Goal: Transaction & Acquisition: Purchase product/service

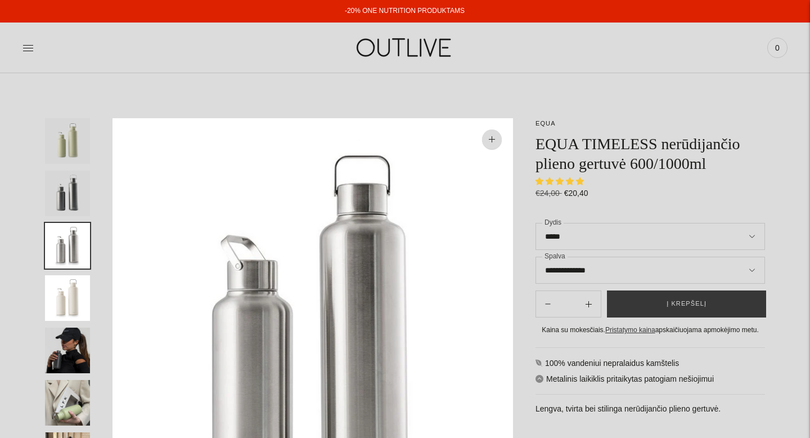
select select "**********"
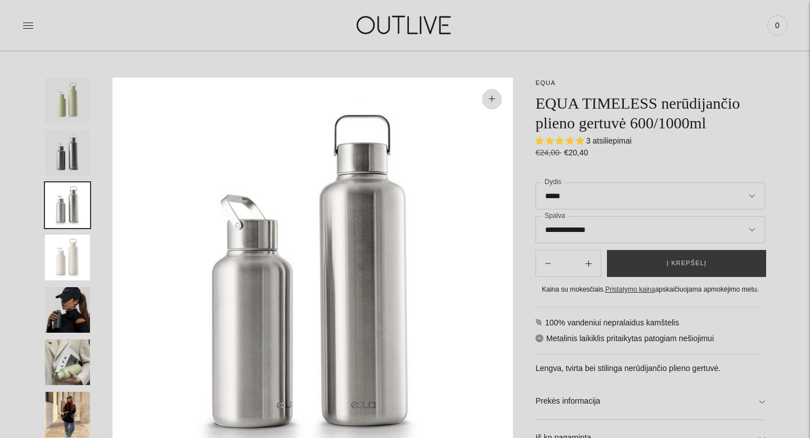
scroll to position [66, 0]
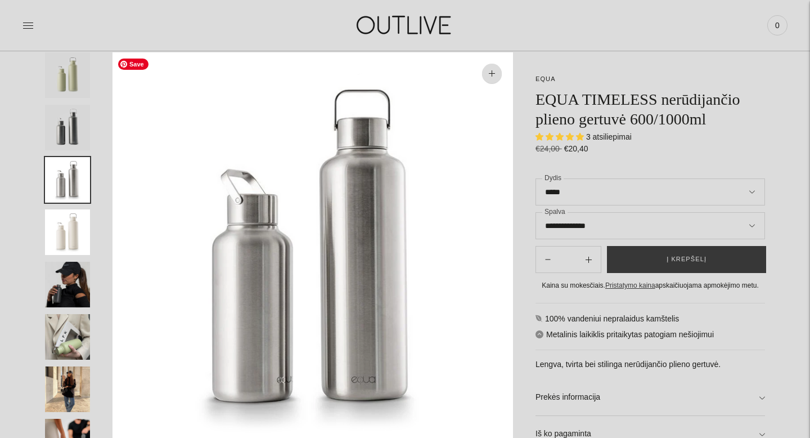
click at [72, 285] on img "Translation missing: en.general.accessibility.image_thumbail" at bounding box center [67, 285] width 45 height 46
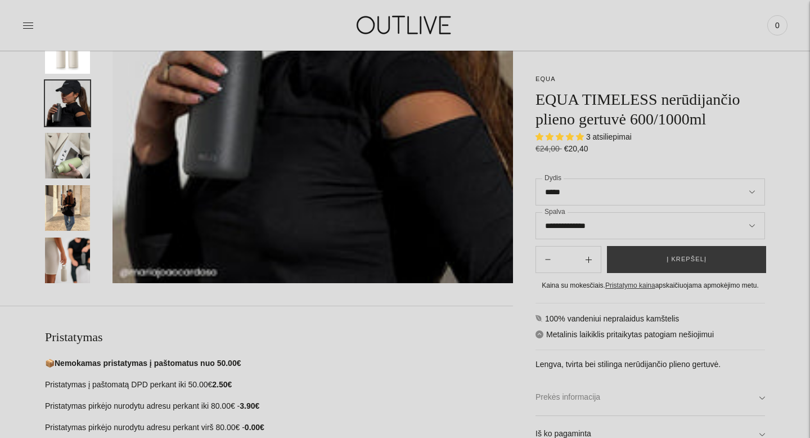
scroll to position [379, 0]
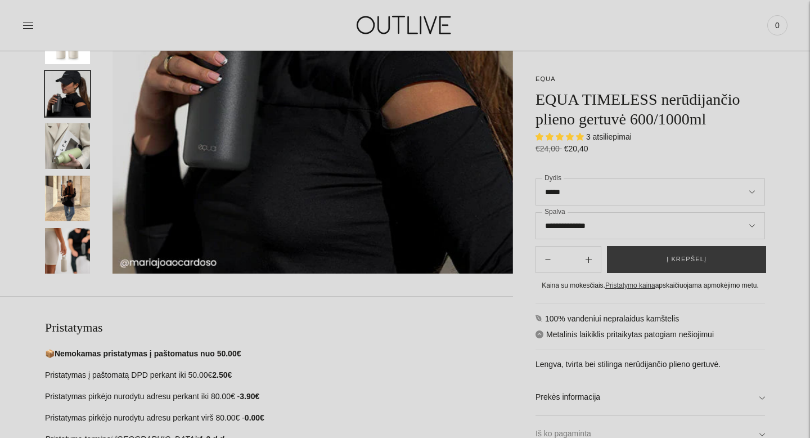
click at [703, 433] on link "Iš ko pagaminta" at bounding box center [651, 434] width 230 height 36
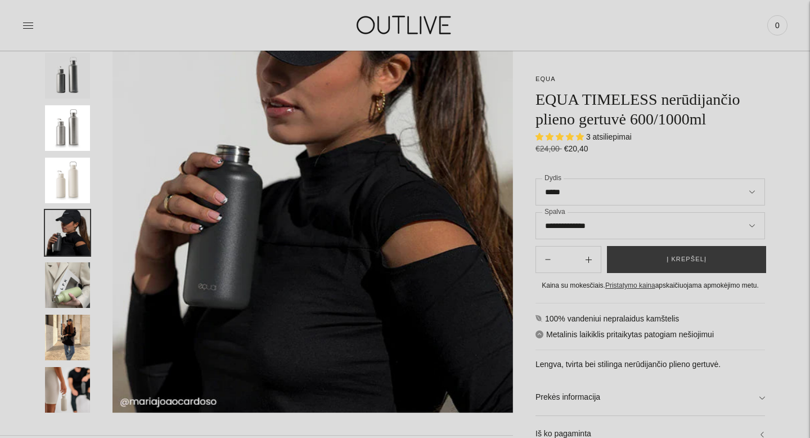
scroll to position [222, 0]
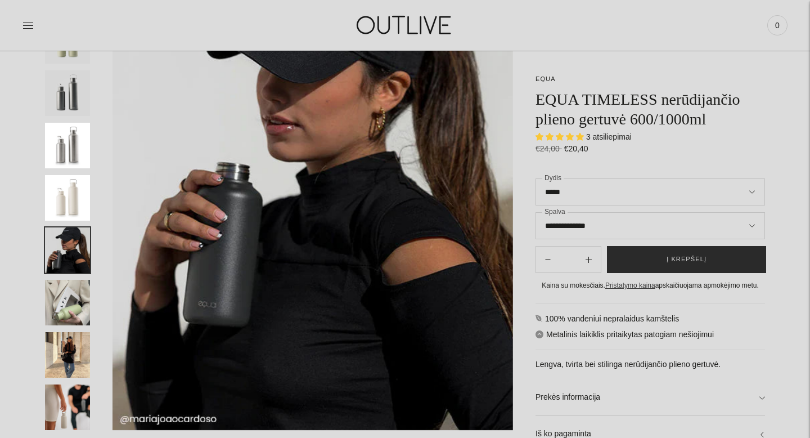
click at [691, 259] on span "Į krepšelį" at bounding box center [687, 259] width 40 height 11
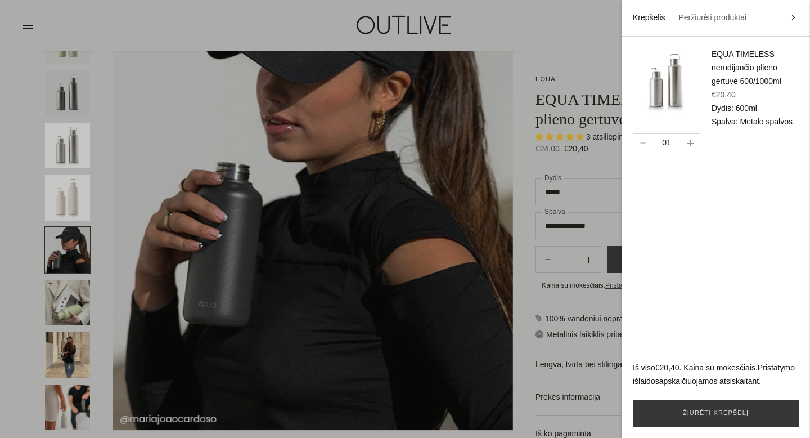
click at [560, 71] on div at bounding box center [405, 219] width 810 height 438
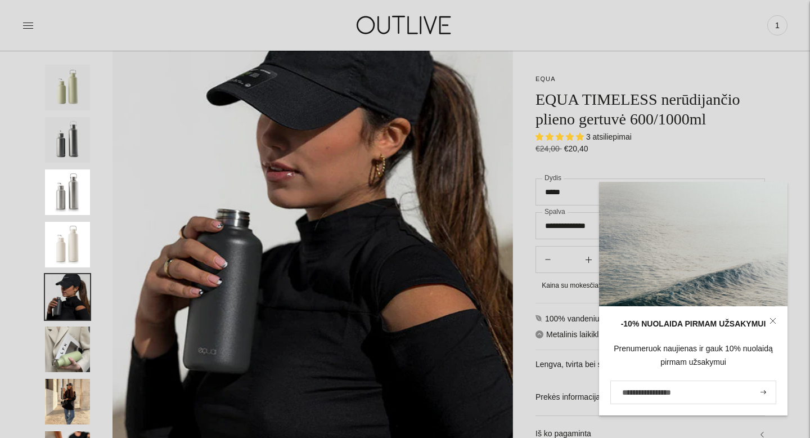
scroll to position [0, 0]
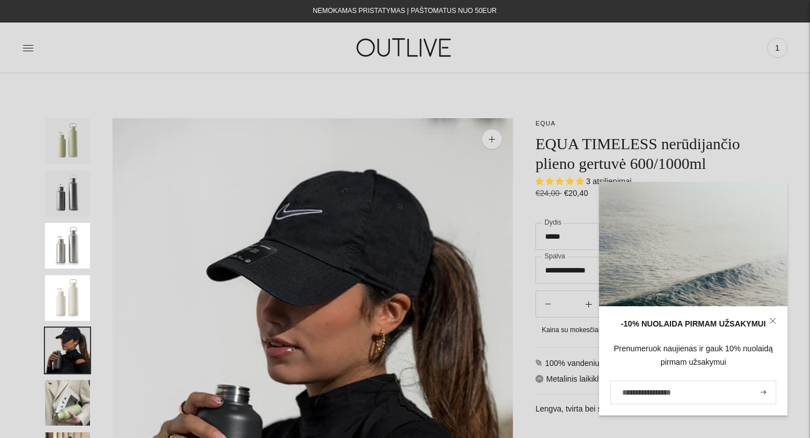
click at [19, 43] on div "PAGRINDINIS PAPILDAI Visi papildai Antioksidantai Dirbantiems ofise Ekologiška …" at bounding box center [405, 47] width 810 height 39
click at [29, 47] on icon at bounding box center [28, 47] width 11 height 11
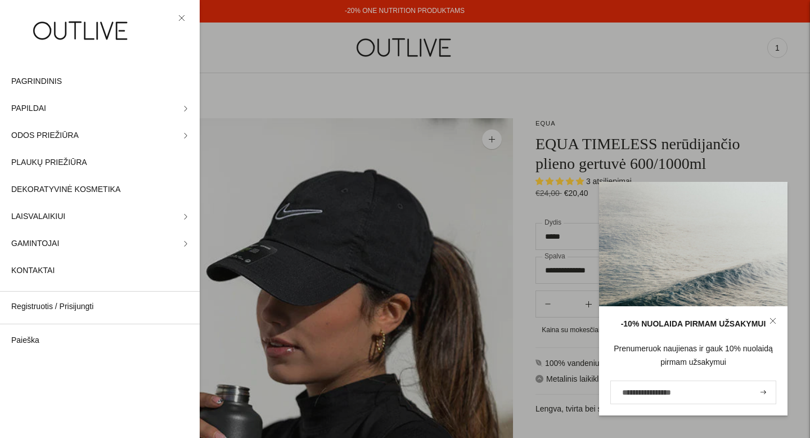
click at [232, 62] on div at bounding box center [405, 219] width 810 height 438
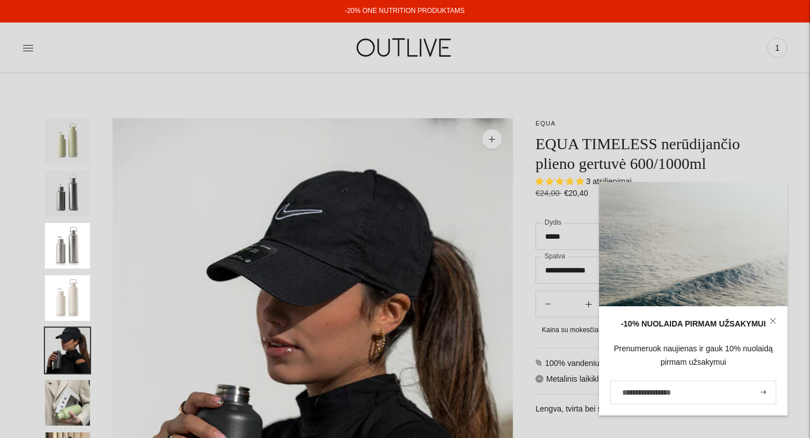
click at [367, 14] on link "-20% ONE NUTRITION PRODUKTAMS" at bounding box center [405, 11] width 120 height 8
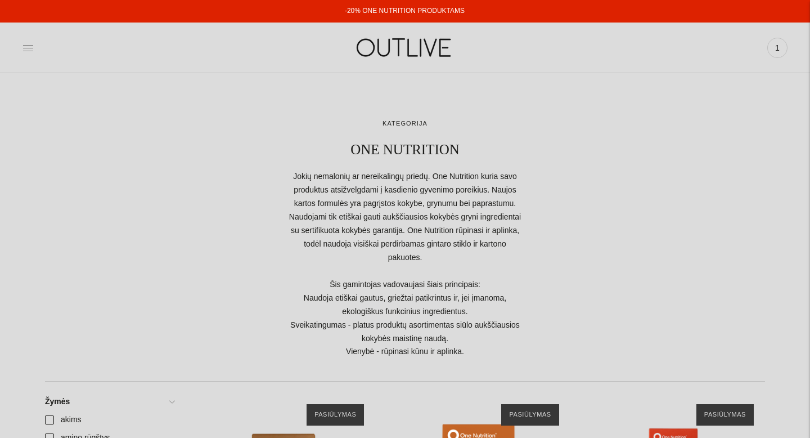
click at [30, 52] on icon at bounding box center [28, 47] width 11 height 11
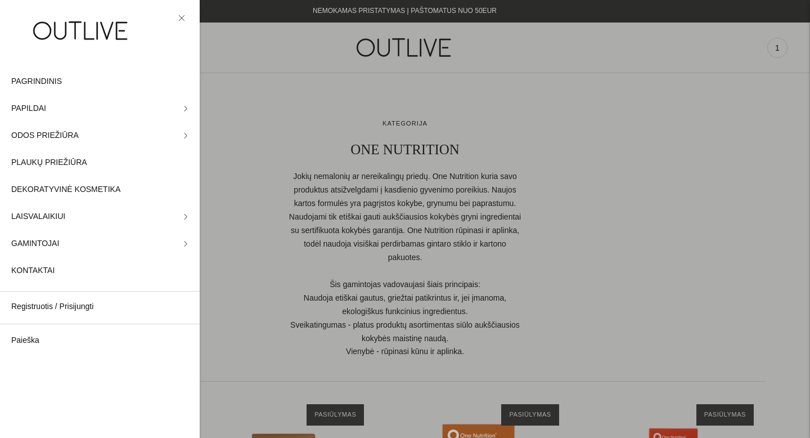
click at [258, 178] on div at bounding box center [405, 219] width 810 height 438
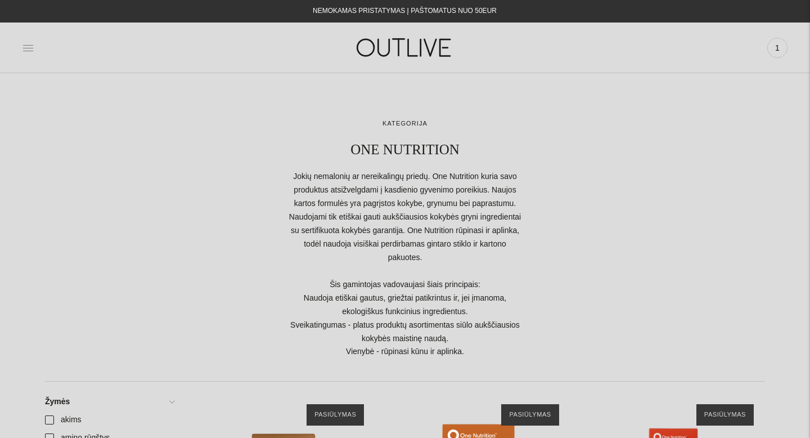
click at [30, 47] on icon at bounding box center [28, 48] width 10 height 6
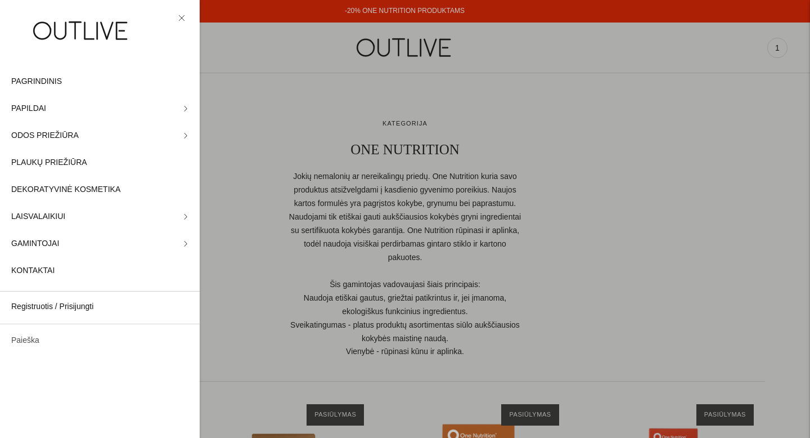
click at [26, 342] on link "Paieška" at bounding box center [100, 340] width 200 height 27
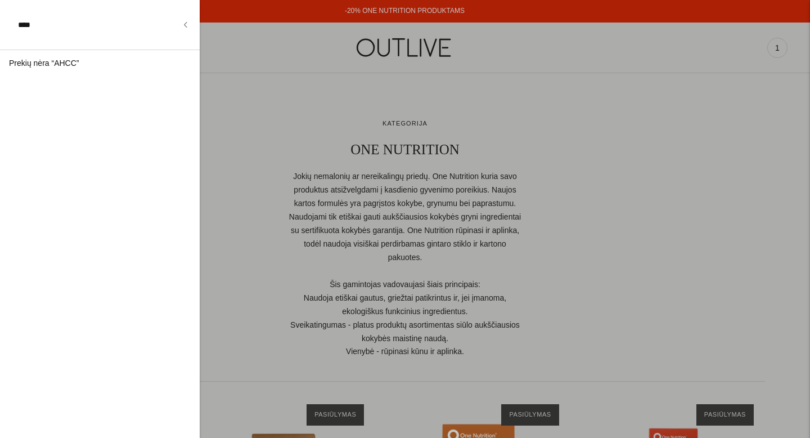
type input "****"
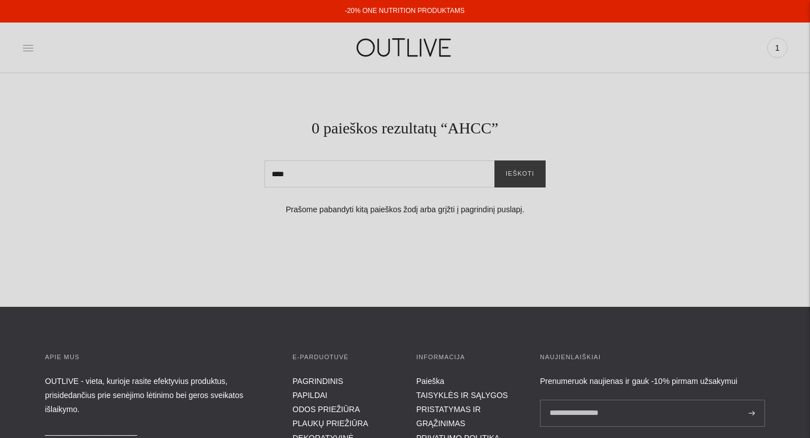
click at [25, 44] on icon at bounding box center [28, 47] width 11 height 11
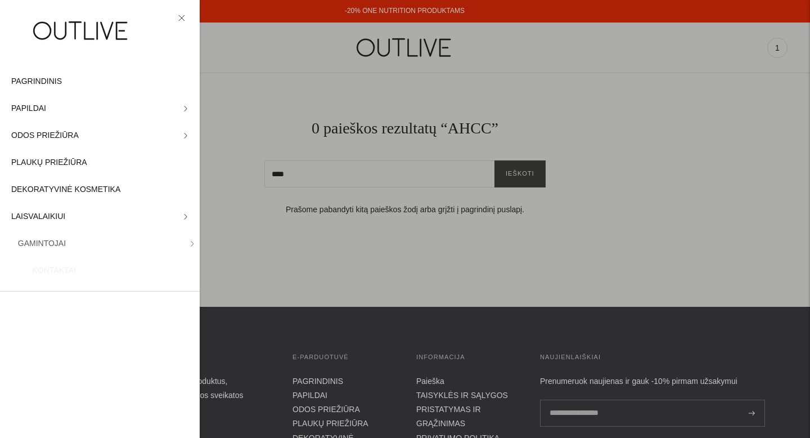
click at [757, 53] on div at bounding box center [405, 219] width 810 height 438
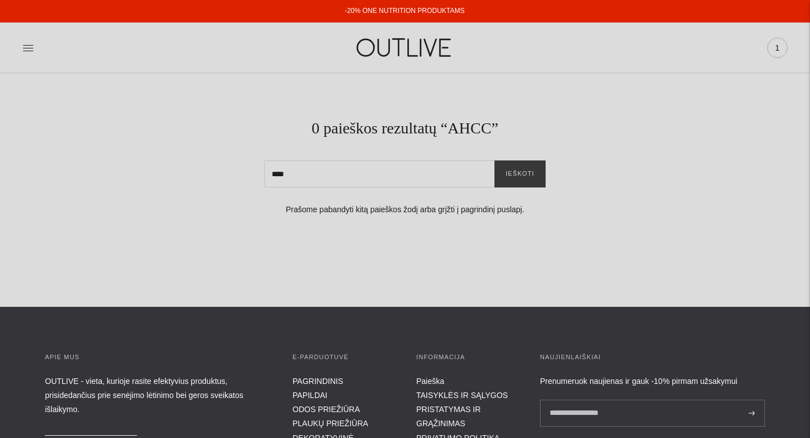
click at [784, 53] on div "1" at bounding box center [777, 48] width 20 height 20
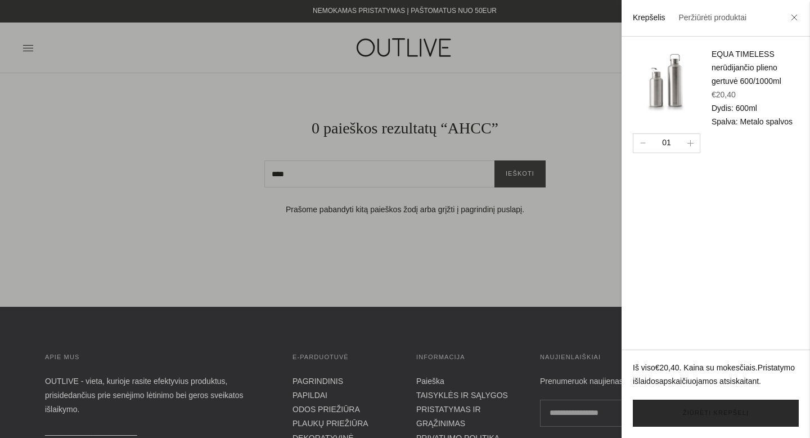
click at [688, 413] on link "Žiūrėti krepšelį" at bounding box center [716, 412] width 166 height 27
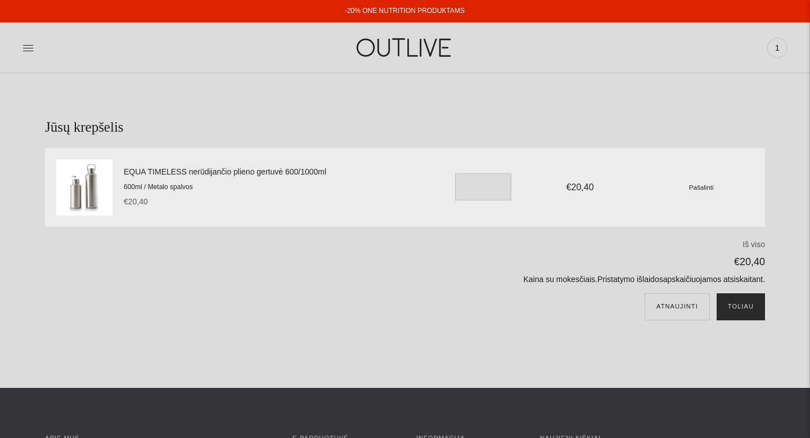
click at [737, 311] on button "Toliau" at bounding box center [741, 306] width 48 height 27
